Goal: Task Accomplishment & Management: Manage account settings

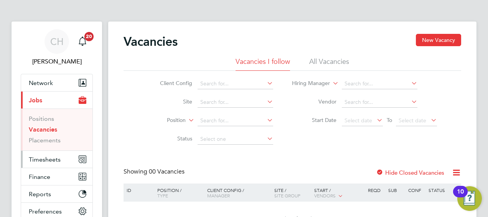
click at [51, 156] on span "Timesheets" at bounding box center [45, 158] width 32 height 7
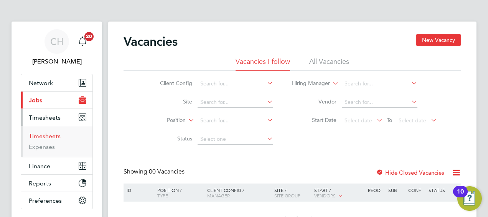
click at [43, 136] on link "Timesheets" at bounding box center [45, 135] width 32 height 7
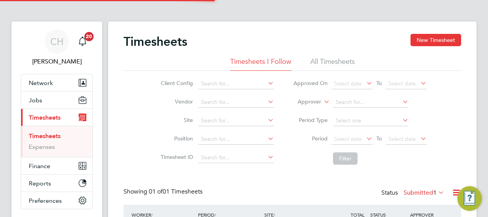
scroll to position [19, 66]
drag, startPoint x: 404, startPoint y: 167, endPoint x: 400, endPoint y: 180, distance: 13.0
click at [400, 180] on div "Timesheets New Timesheet Timesheets I Follow All Timesheets Client Config Vendo…" at bounding box center [293, 145] width 338 height 222
drag, startPoint x: 400, startPoint y: 180, endPoint x: 488, endPoint y: 45, distance: 161.1
click at [488, 45] on html "CH Carl Hart Notifications 20 Applications: Network Sites Workers Jobs Position…" at bounding box center [244, 142] width 488 height 284
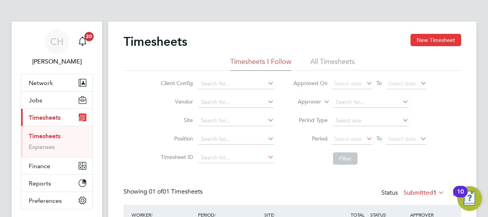
click at [430, 79] on li "Approved On Select date To Select date" at bounding box center [360, 83] width 153 height 18
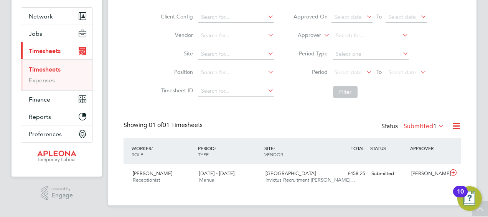
scroll to position [67, 0]
click at [422, 174] on div "[PERSON_NAME]" at bounding box center [428, 173] width 40 height 13
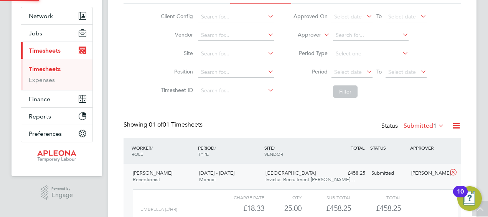
scroll to position [13, 75]
click at [396, 207] on span "£458.25" at bounding box center [388, 207] width 25 height 9
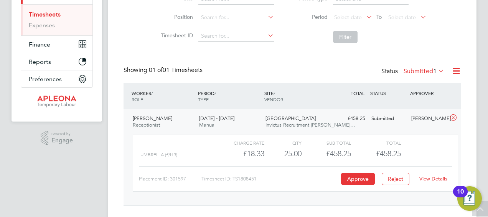
scroll to position [128, 0]
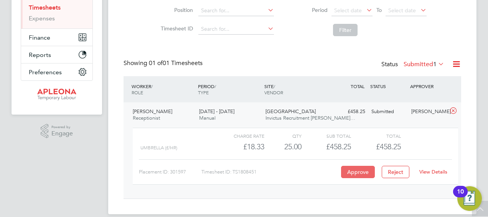
click at [351, 172] on button "Approve" at bounding box center [358, 171] width 34 height 12
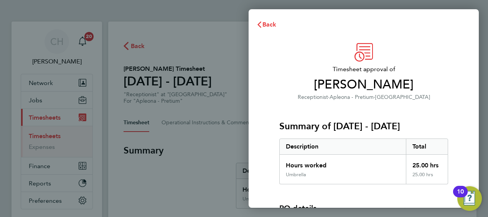
click at [345, 172] on div "Umbrella" at bounding box center [343, 177] width 126 height 12
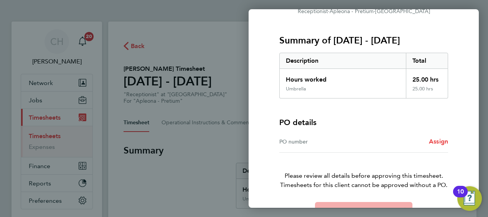
scroll to position [92, 0]
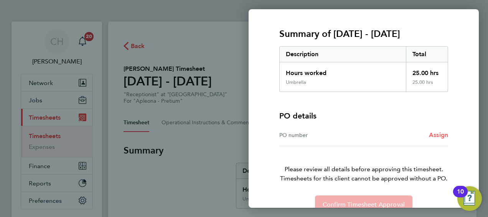
click at [437, 132] on span "Assign" at bounding box center [438, 134] width 19 height 7
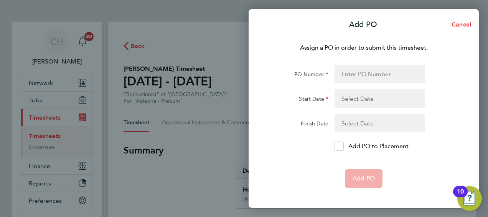
click at [348, 63] on div "Assign a PO in order to submit this timesheet. PO Number Start Date Finish Date…" at bounding box center [364, 121] width 230 height 174
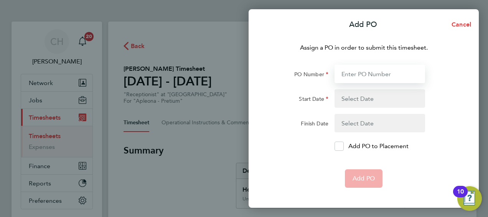
click at [350, 71] on input "PO Number" at bounding box center [380, 73] width 91 height 18
paste input "PO2519454"
type input "PO2519454"
type input "[DATE]"
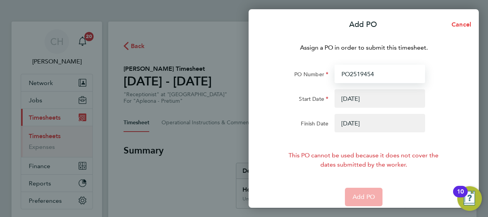
type input "PO2519454"
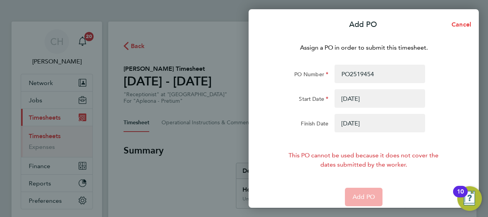
click at [373, 122] on button "button" at bounding box center [380, 123] width 91 height 18
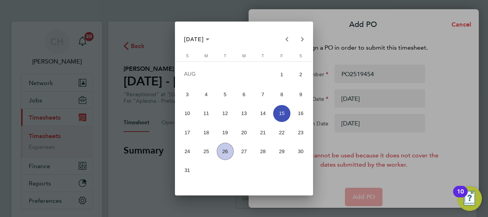
click at [229, 146] on span "26" at bounding box center [225, 150] width 17 height 17
type input "[DATE]"
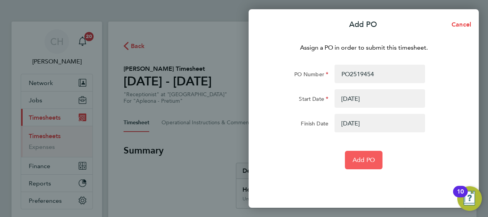
click at [371, 157] on span "Add PO" at bounding box center [364, 160] width 22 height 8
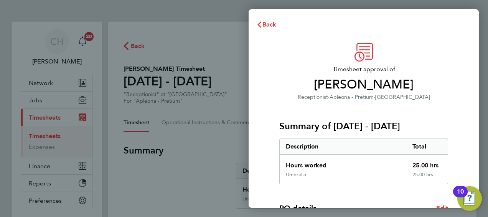
click at [387, 152] on div "Description" at bounding box center [343, 146] width 126 height 15
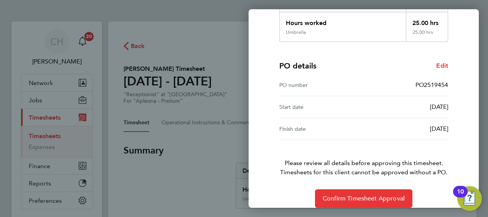
scroll to position [150, 0]
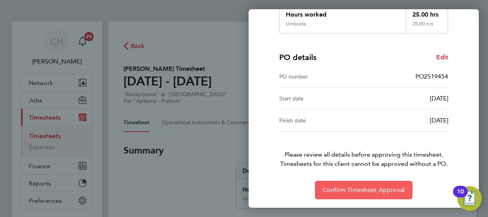
click at [372, 187] on span "Confirm Timesheet Approval" at bounding box center [364, 190] width 82 height 8
